Goal: Find specific page/section: Find specific page/section

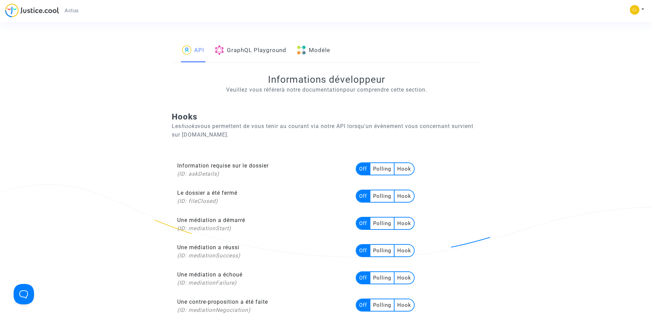
click at [327, 52] on link "Modèle" at bounding box center [314, 50] width 34 height 23
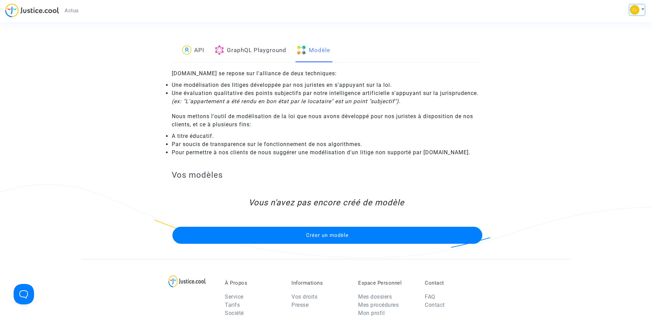
click at [638, 7] on img at bounding box center [635, 10] width 10 height 10
click at [626, 47] on link "Déconnexion" at bounding box center [617, 45] width 54 height 11
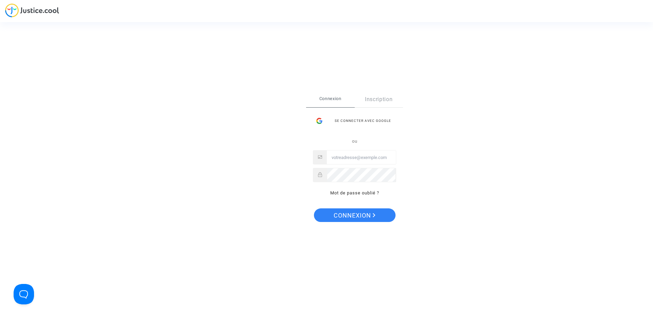
type input "claire+onboarding@justice.cool"
click at [355, 216] on span "Connexion" at bounding box center [355, 215] width 42 height 14
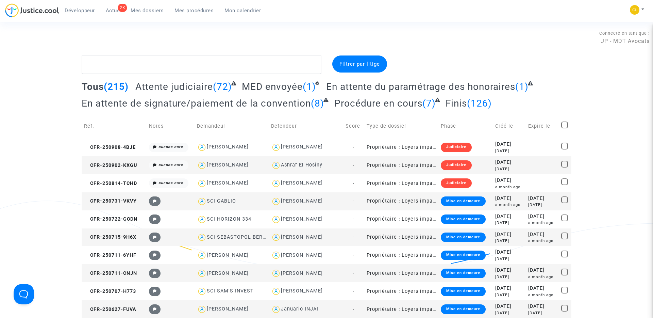
click at [93, 12] on span "Développeur" at bounding box center [80, 10] width 30 height 6
